Goal: Task Accomplishment & Management: Manage account settings

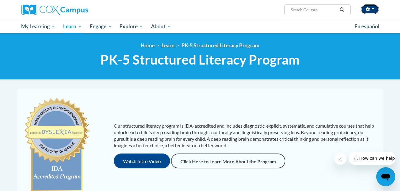
click at [363, 10] on button "button" at bounding box center [370, 9] width 18 height 10
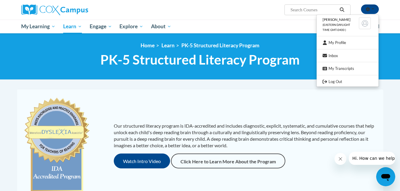
click at [213, 25] on ul "My Learning My Learning My Course Progress Certificates My Action Plans Group D…" at bounding box center [184, 27] width 333 height 14
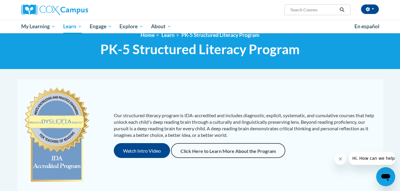
scroll to position [10, 0]
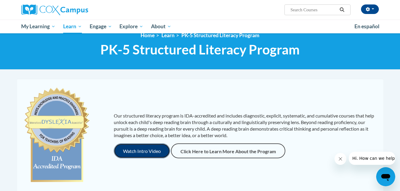
click at [137, 151] on button "Watch Intro Video" at bounding box center [142, 150] width 56 height 15
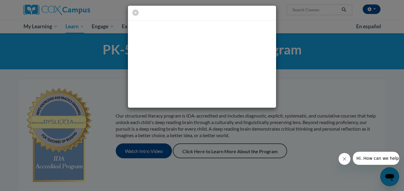
click at [292, 85] on div at bounding box center [202, 56] width 404 height 113
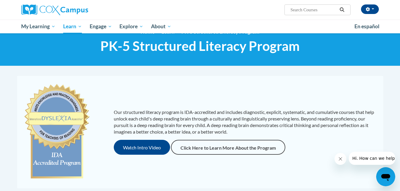
scroll to position [0, 0]
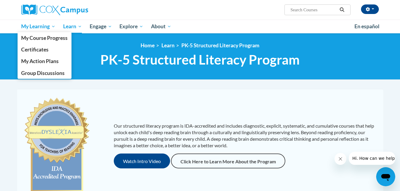
click at [35, 29] on span "My Learning" at bounding box center [38, 26] width 34 height 7
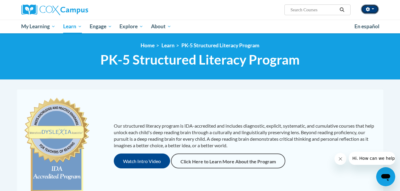
click at [366, 11] on icon "button" at bounding box center [367, 9] width 4 height 4
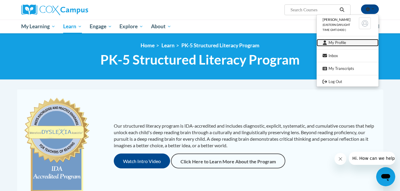
click at [341, 42] on link "My Profile" at bounding box center [347, 42] width 62 height 7
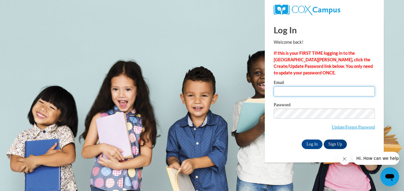
click at [282, 90] on input "Email" at bounding box center [324, 91] width 101 height 10
type input "elizabetht@summitesc.org"
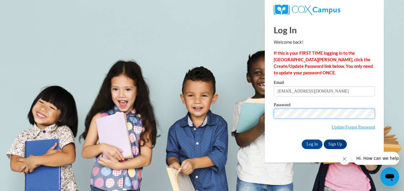
click at [302, 140] on input "Log In" at bounding box center [312, 145] width 21 height 10
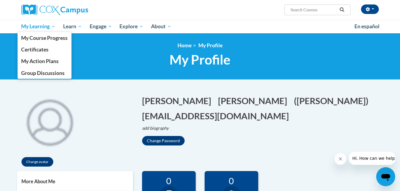
click at [37, 26] on span "My Learning" at bounding box center [38, 26] width 34 height 7
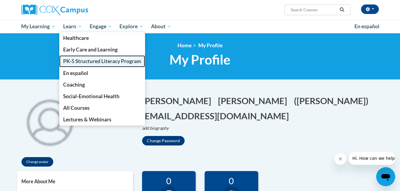
click at [84, 59] on span "PK-5 Structured Literacy Program" at bounding box center [102, 61] width 78 height 6
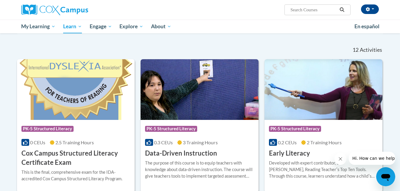
scroll to position [167, 0]
